Goal: Go to known website: Access a specific website the user already knows

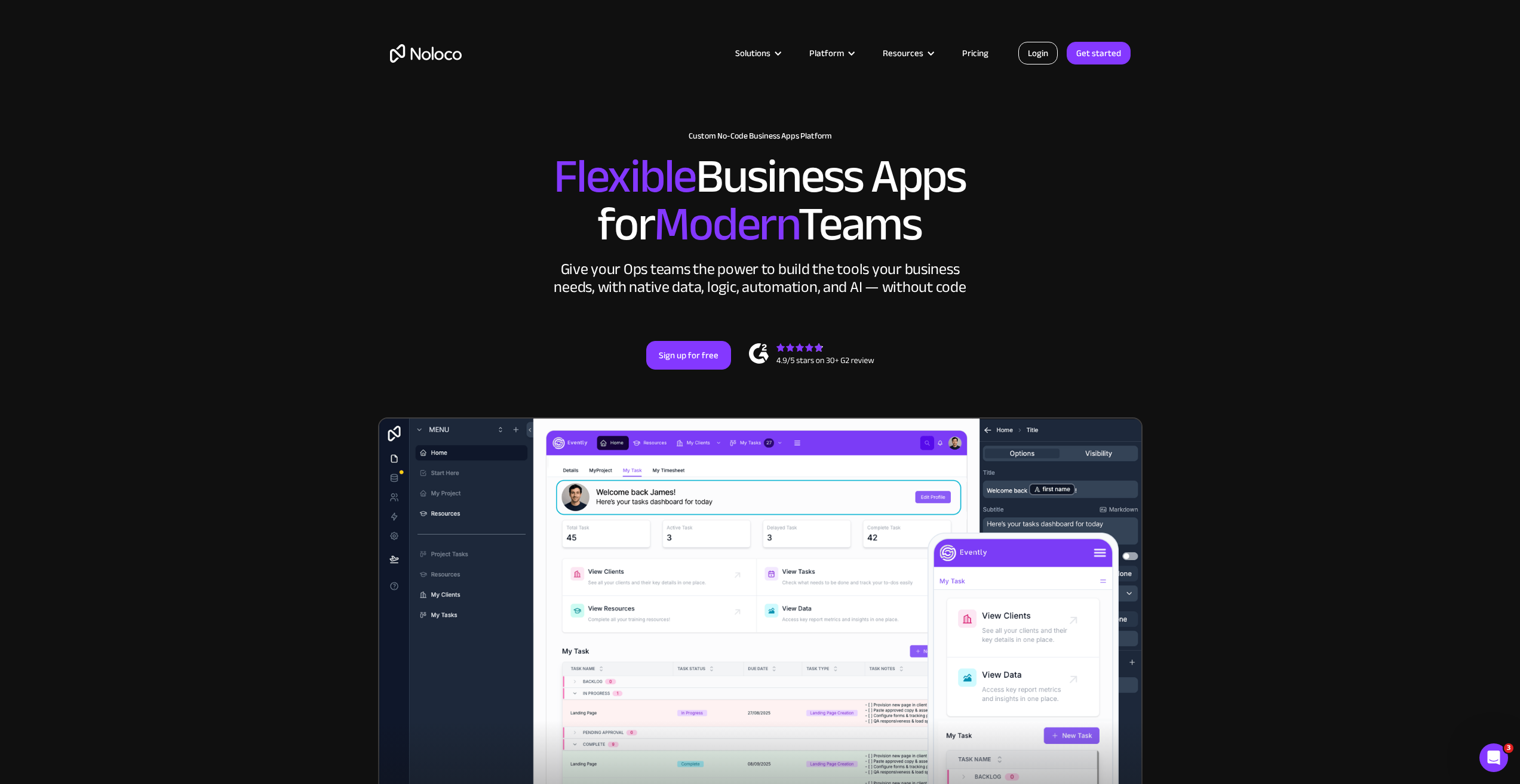
click at [1049, 54] on link "Login" at bounding box center [1038, 53] width 39 height 23
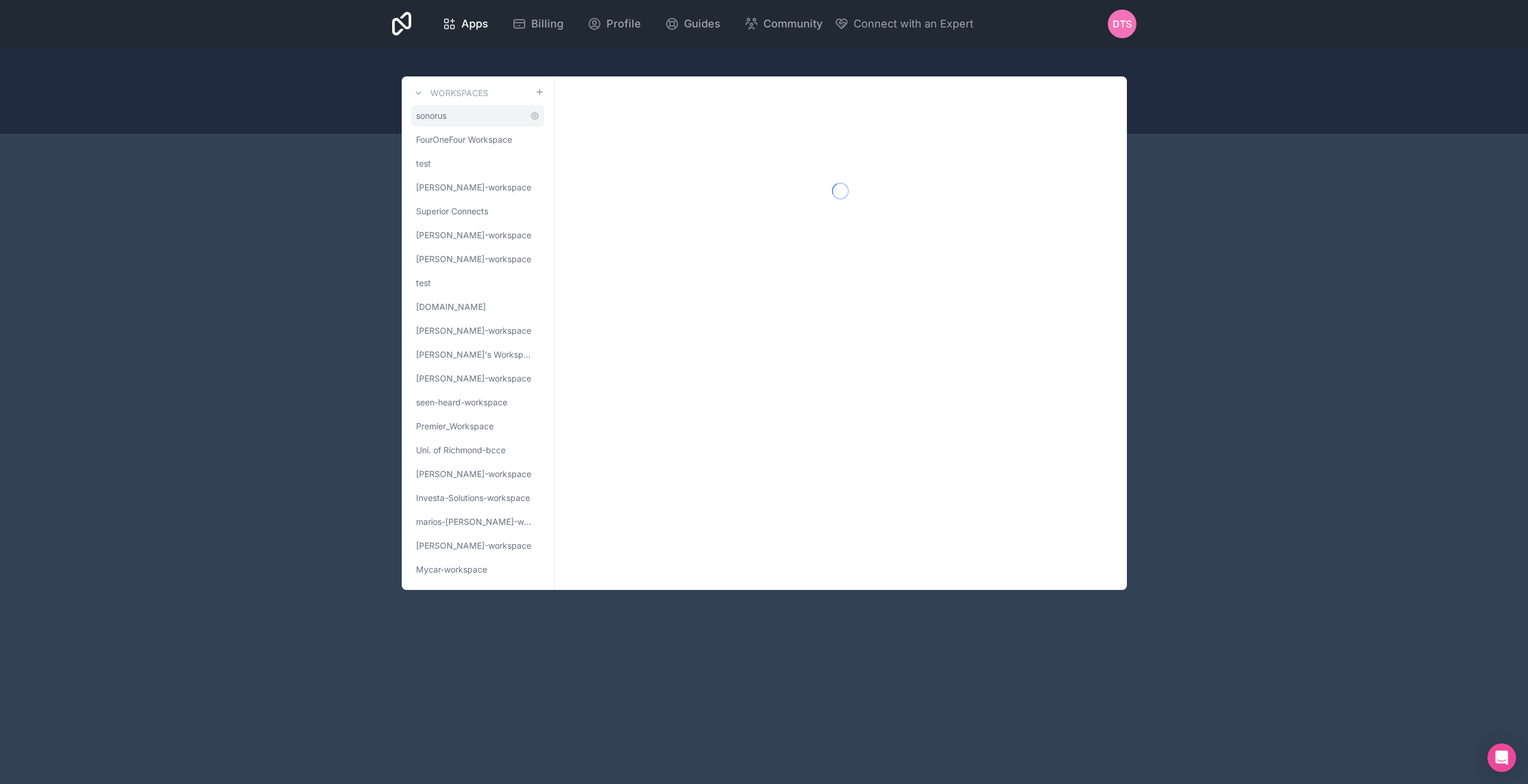
click at [456, 118] on link "sonorus" at bounding box center [478, 115] width 133 height 21
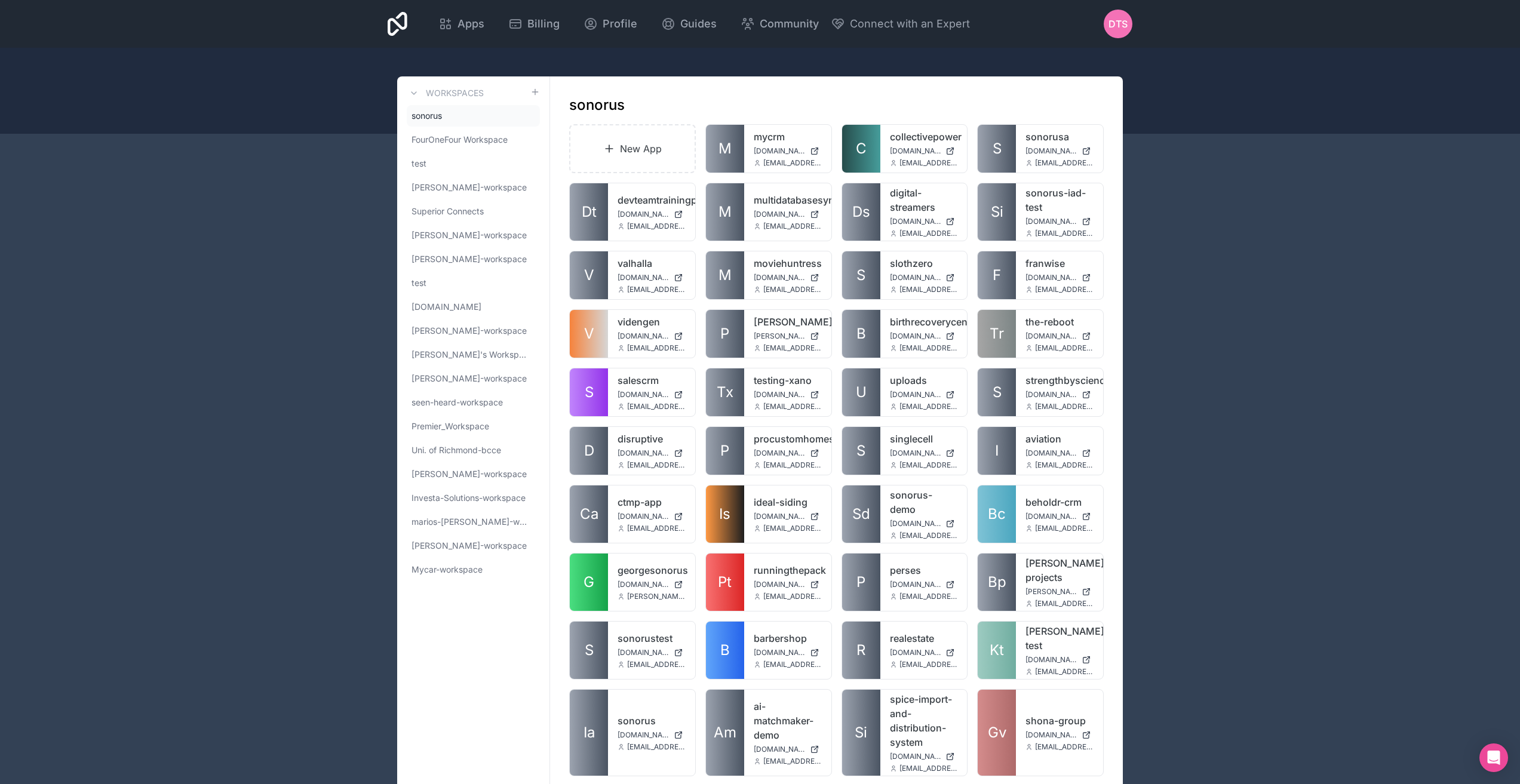
scroll to position [761, 0]
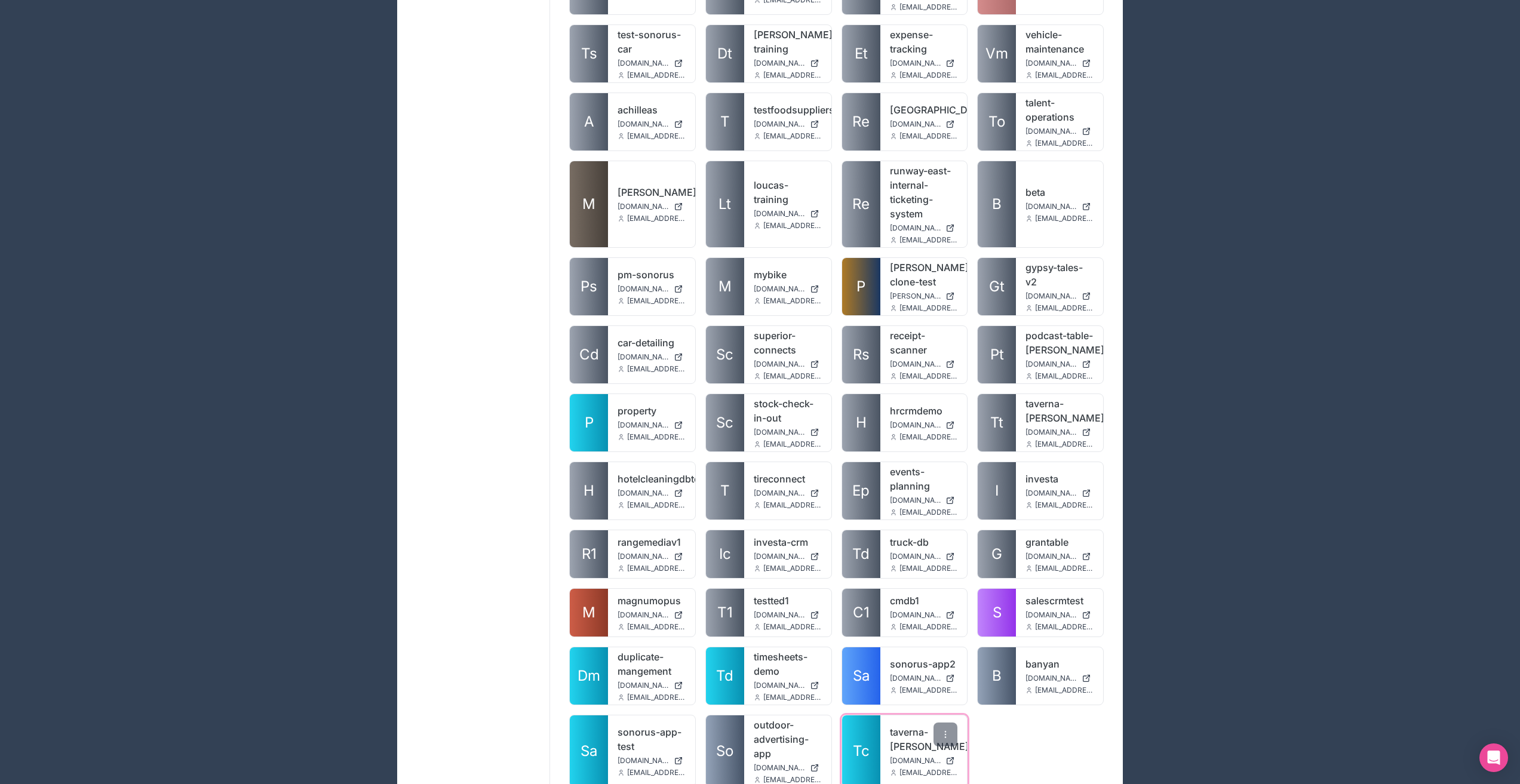
click at [908, 725] on link "taverna-[PERSON_NAME]" at bounding box center [924, 739] width 68 height 29
